Goal: Feedback & Contribution: Submit feedback/report problem

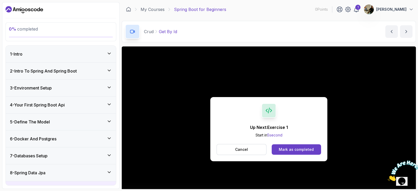
scroll to position [51, 0]
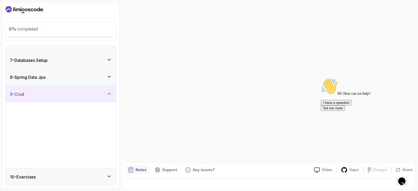
click at [292, 98] on div "Up Next: Exercise 1 Start in 1 second Cancel Mark as completed" at bounding box center [268, 78] width 117 height 64
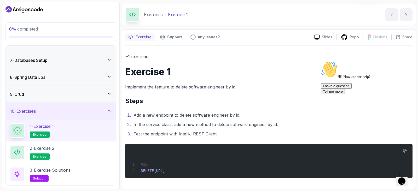
scroll to position [128, 0]
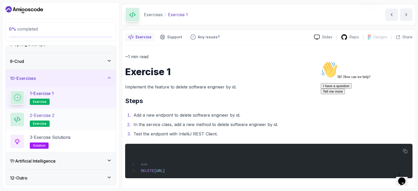
click at [62, 128] on div "2 - Exercise 2 exercise" at bounding box center [61, 120] width 110 height 22
click at [67, 120] on div "2 - Exercise 2 exercise" at bounding box center [61, 119] width 102 height 15
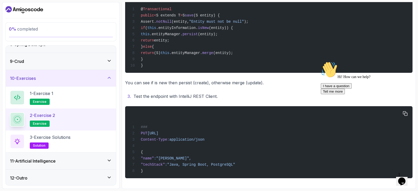
scroll to position [215, 0]
click at [83, 158] on div "11 - Artificial Intelligence" at bounding box center [61, 161] width 102 height 6
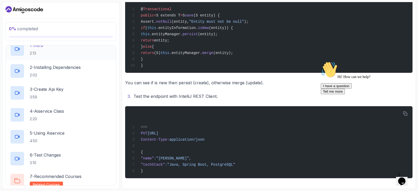
scroll to position [216, 0]
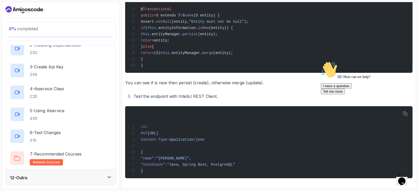
drag, startPoint x: 86, startPoint y: 176, endPoint x: 87, endPoint y: 174, distance: 2.8
click at [86, 176] on div "12 - Outro" at bounding box center [61, 178] width 102 height 6
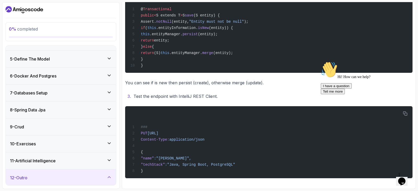
scroll to position [107, 0]
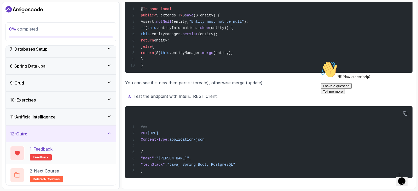
click at [75, 155] on div "1 - Feedback feedback" at bounding box center [61, 153] width 102 height 15
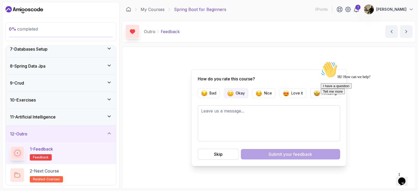
click at [238, 95] on p "Okay" at bounding box center [240, 93] width 9 height 5
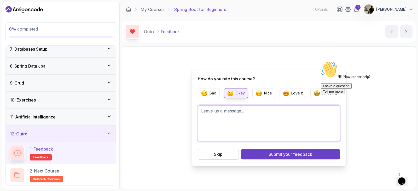
click at [236, 120] on textarea at bounding box center [269, 124] width 142 height 36
click at [293, 117] on textarea "The progress is not saving, every time i" at bounding box center [269, 124] width 142 height 36
click at [309, 109] on textarea "The progress is not saving, every time i complete the course its shows" at bounding box center [269, 124] width 142 height 36
click at [297, 122] on textarea "The progress is not saving, every time i complete the lesson its shows" at bounding box center [269, 124] width 142 height 36
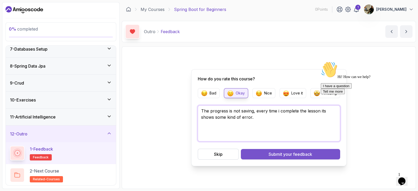
type textarea "The progress is not saving, every time i complete the lesson its shows some kin…"
click at [290, 155] on span "your feedback" at bounding box center [297, 154] width 29 height 6
